Goal: Task Accomplishment & Management: Manage account settings

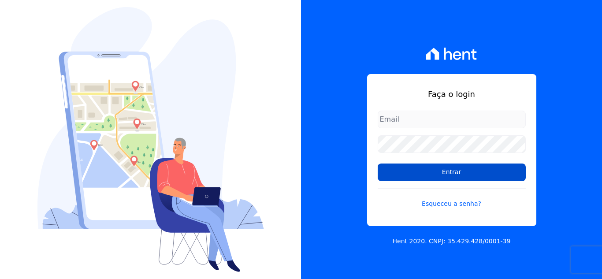
type input "[EMAIL_ADDRESS][DOMAIN_NAME]"
click at [472, 169] on input "Entrar" at bounding box center [452, 173] width 148 height 18
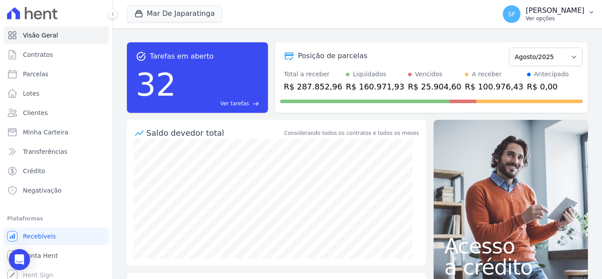
click at [574, 11] on p "[PERSON_NAME]" at bounding box center [555, 10] width 59 height 9
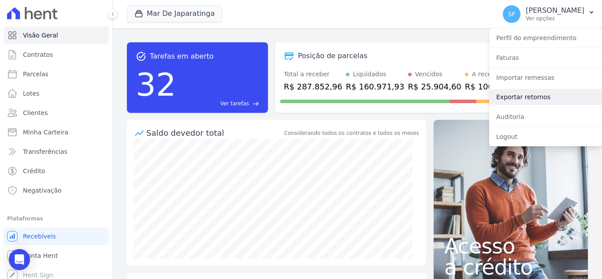
click at [546, 93] on link "Exportar retornos" at bounding box center [545, 97] width 113 height 16
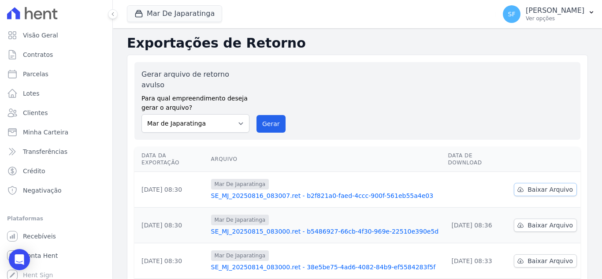
click at [529, 185] on span "Baixar Arquivo" at bounding box center [550, 189] width 45 height 9
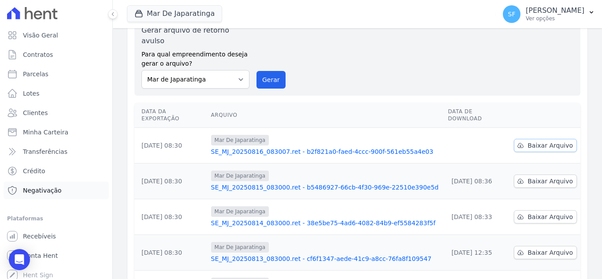
scroll to position [5, 0]
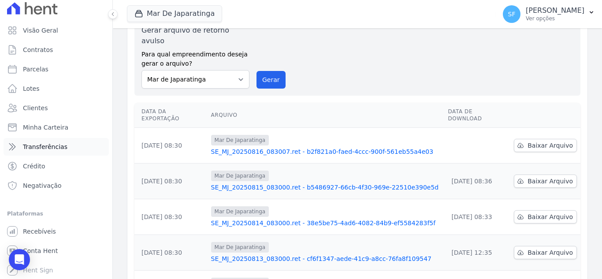
click at [43, 148] on span "Transferências" at bounding box center [45, 146] width 45 height 9
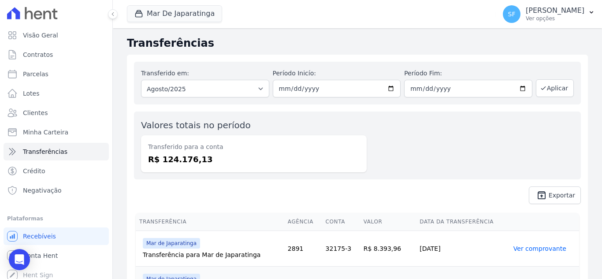
click at [327, 175] on div "Valores totais no período Transferido para a conta R$ 124.176,13" at bounding box center [357, 146] width 447 height 68
click at [49, 150] on span "Transferências" at bounding box center [45, 151] width 45 height 9
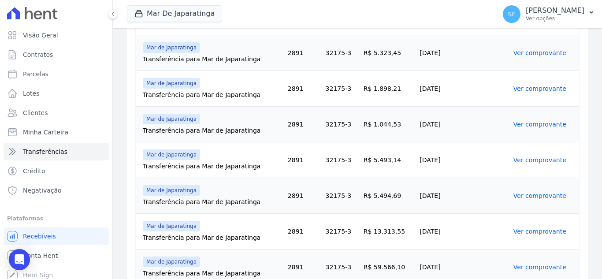
scroll to position [373, 0]
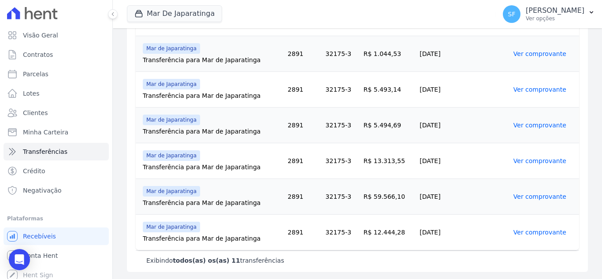
click at [532, 236] on td "Ver comprovante" at bounding box center [544, 233] width 69 height 36
click at [529, 234] on link "Ver comprovante" at bounding box center [539, 232] width 53 height 7
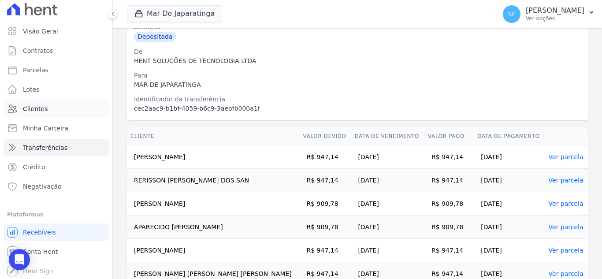
scroll to position [5, 0]
click at [59, 122] on link "Minha Carteira" at bounding box center [56, 128] width 105 height 18
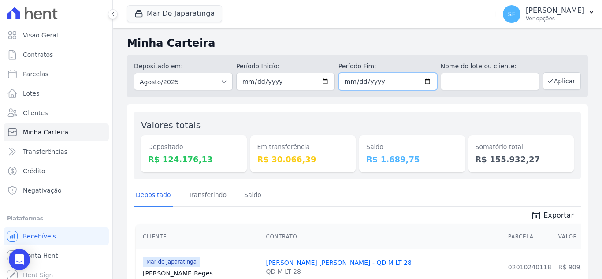
click at [424, 82] on input "[DATE]" at bounding box center [387, 82] width 99 height 18
type input "[DATE]"
drag, startPoint x: 548, startPoint y: 83, endPoint x: 542, endPoint y: 87, distance: 7.3
click at [547, 83] on icon "button" at bounding box center [550, 81] width 7 height 7
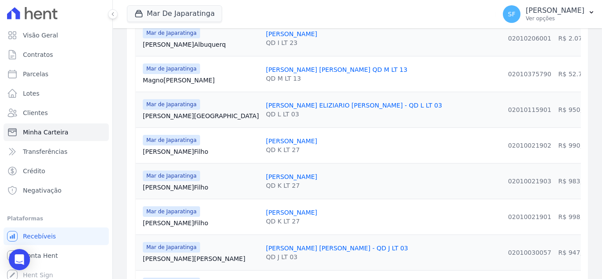
scroll to position [309, 0]
